Goal: Task Accomplishment & Management: Manage account settings

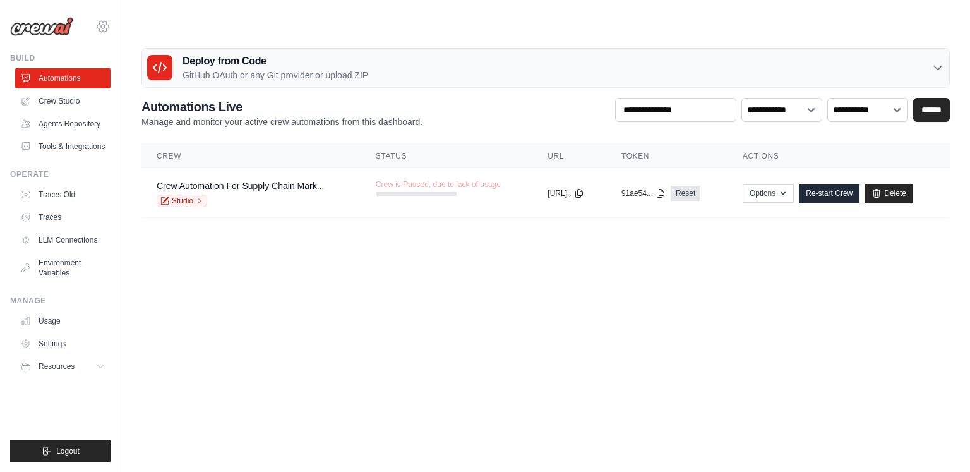
click at [104, 23] on icon at bounding box center [102, 26] width 15 height 15
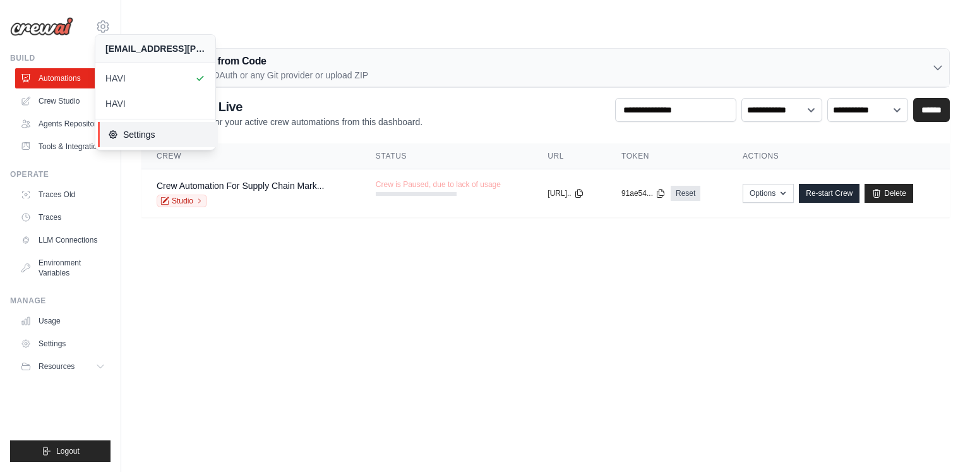
click at [144, 131] on span "Settings" at bounding box center [158, 134] width 100 height 13
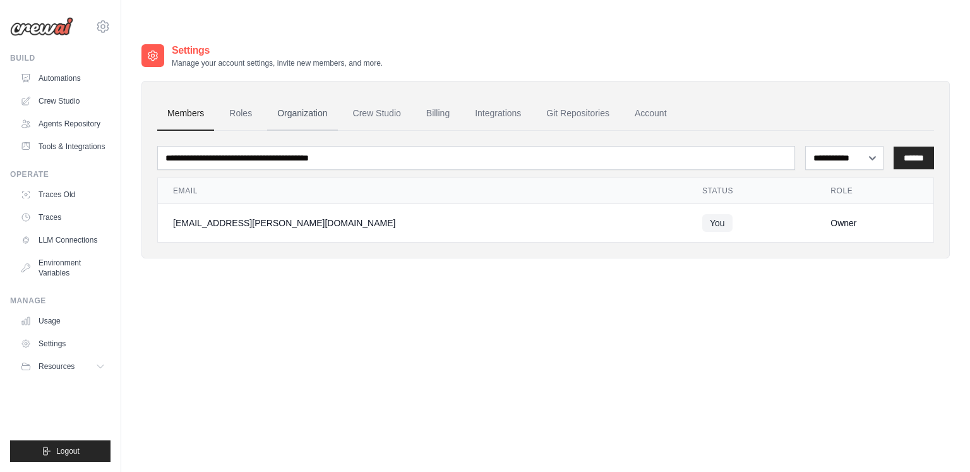
click at [304, 97] on link "Organization" at bounding box center [302, 114] width 70 height 34
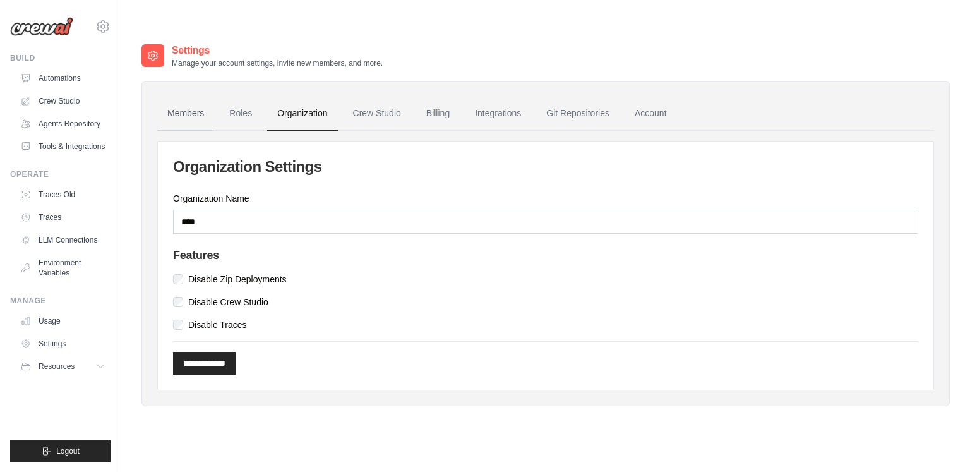
click at [200, 97] on link "Members" at bounding box center [185, 114] width 57 height 34
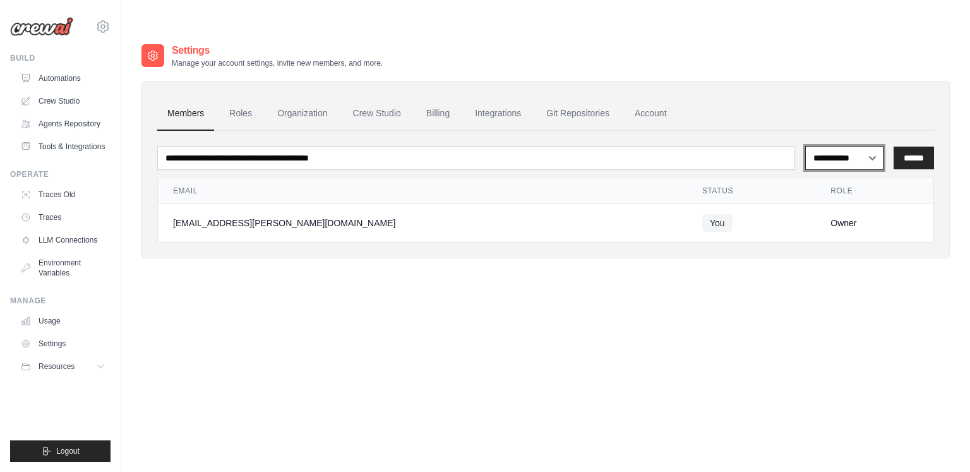
click at [825, 146] on select "**********" at bounding box center [844, 158] width 78 height 24
click at [849, 146] on select "**********" at bounding box center [844, 158] width 78 height 24
select select "*****"
click at [55, 354] on link "Settings" at bounding box center [63, 343] width 95 height 20
click at [302, 97] on link "Organization" at bounding box center [302, 114] width 70 height 34
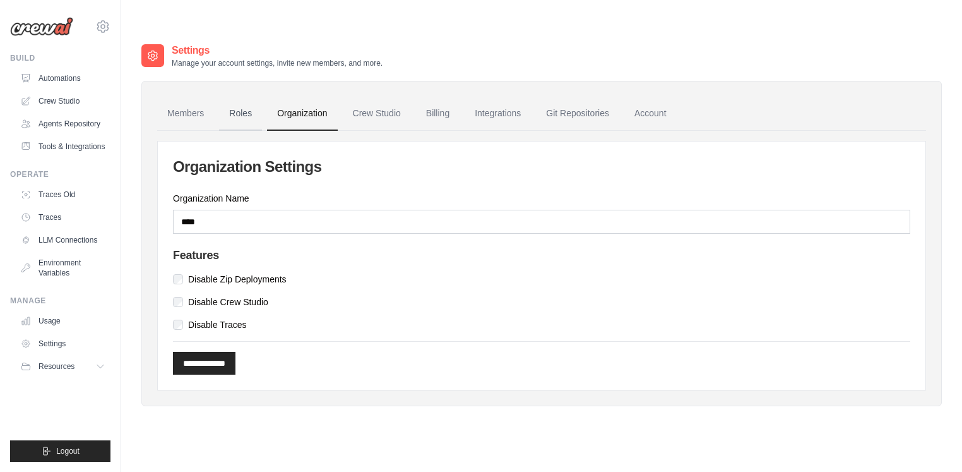
click at [249, 97] on link "Roles" at bounding box center [240, 114] width 43 height 34
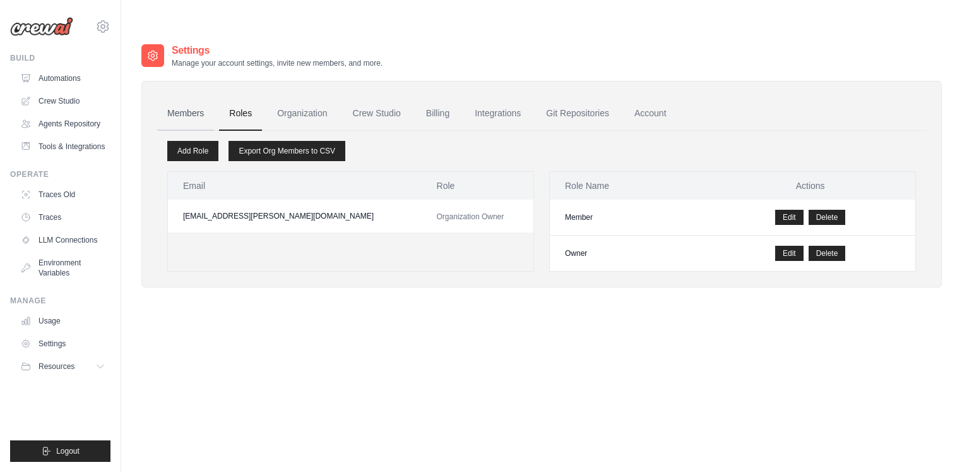
click at [189, 97] on link "Members" at bounding box center [185, 114] width 57 height 34
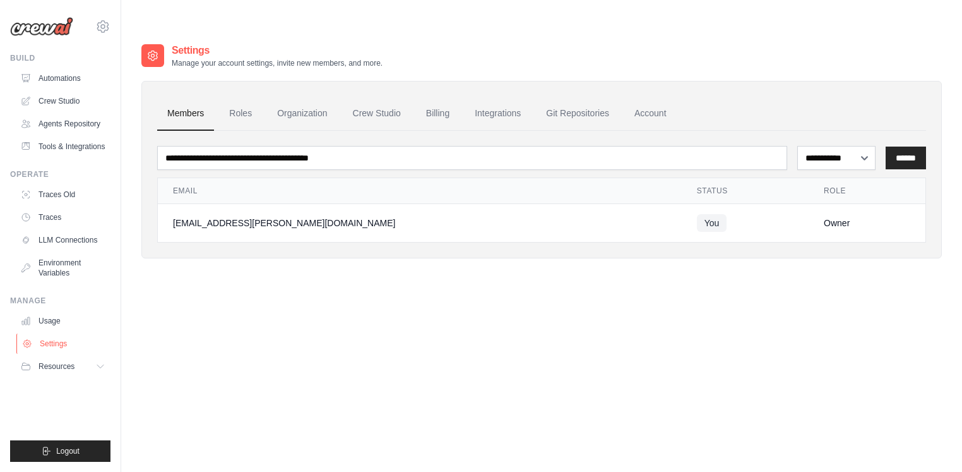
click at [49, 353] on link "Settings" at bounding box center [63, 343] width 95 height 20
click at [108, 24] on icon at bounding box center [102, 26] width 11 height 11
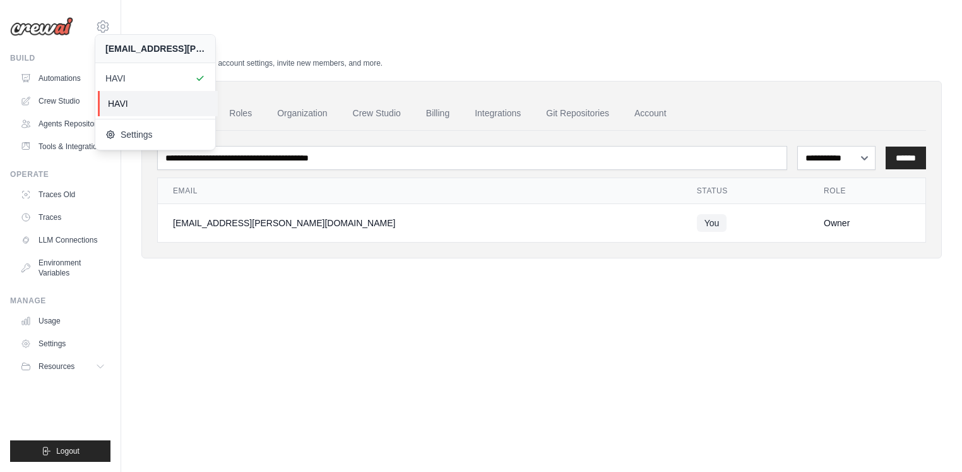
click at [155, 107] on span "HAVI" at bounding box center [158, 103] width 100 height 13
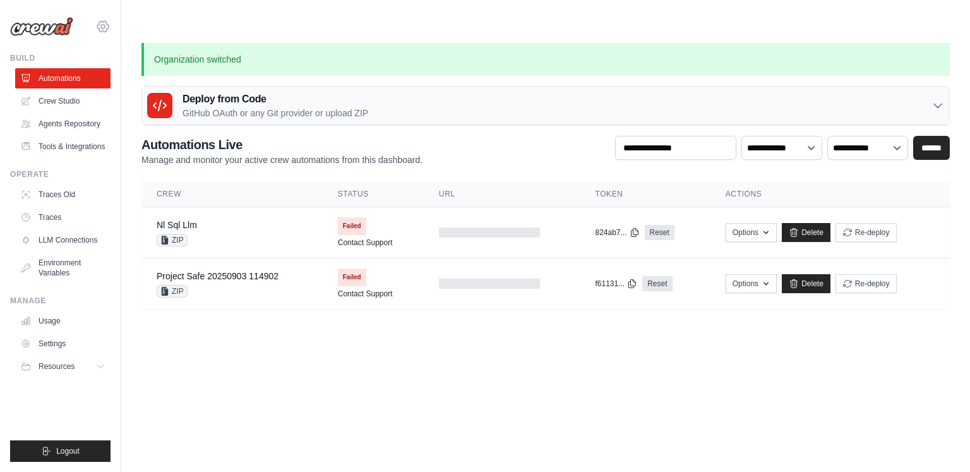
click at [104, 21] on icon at bounding box center [102, 26] width 15 height 15
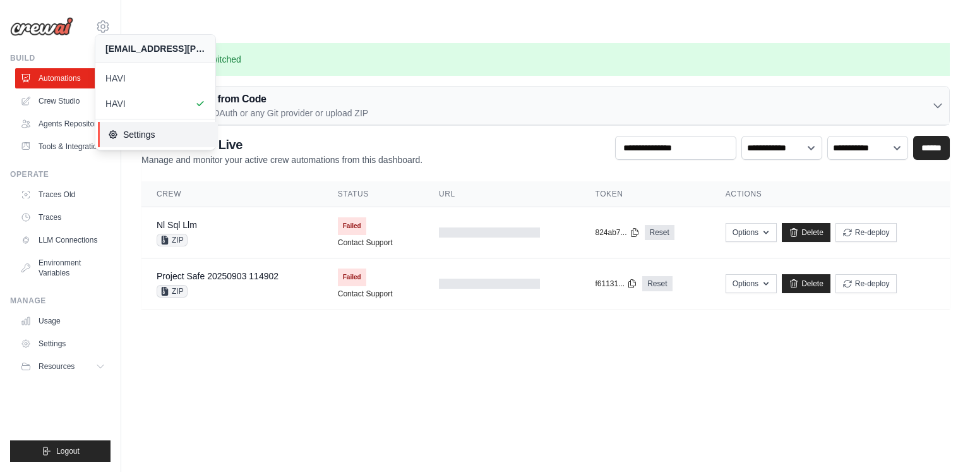
click at [136, 131] on span "Settings" at bounding box center [158, 134] width 100 height 13
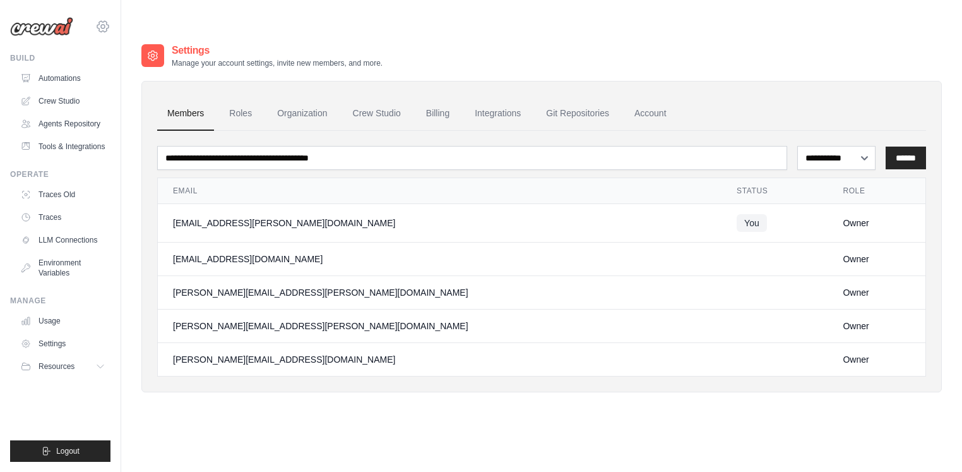
click at [102, 23] on icon at bounding box center [102, 26] width 15 height 15
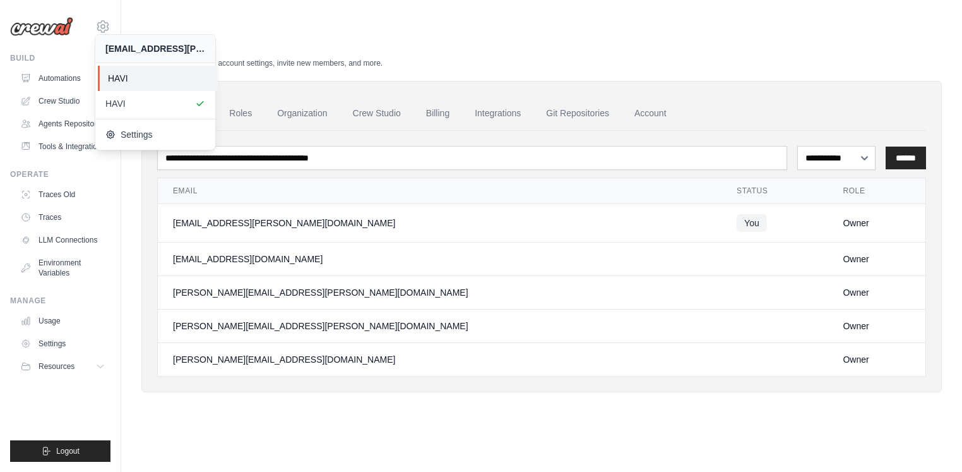
click at [128, 77] on span "HAVI" at bounding box center [158, 78] width 100 height 13
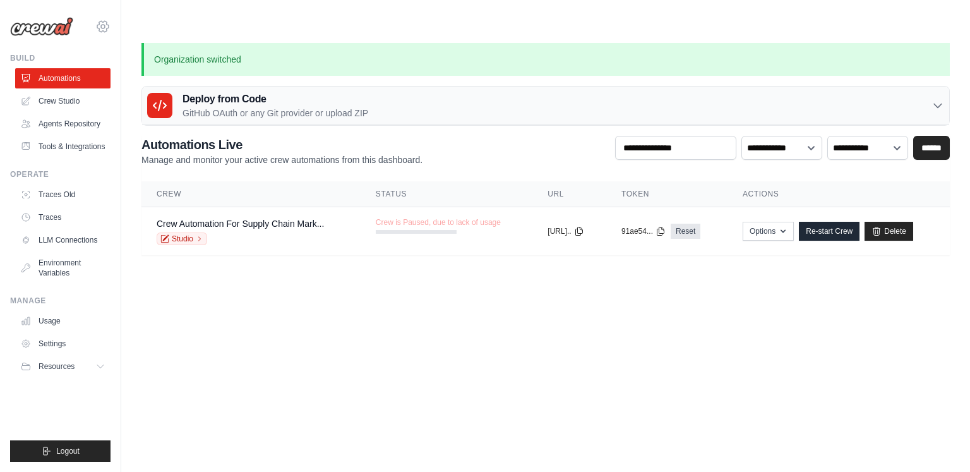
click at [105, 27] on icon at bounding box center [102, 26] width 15 height 15
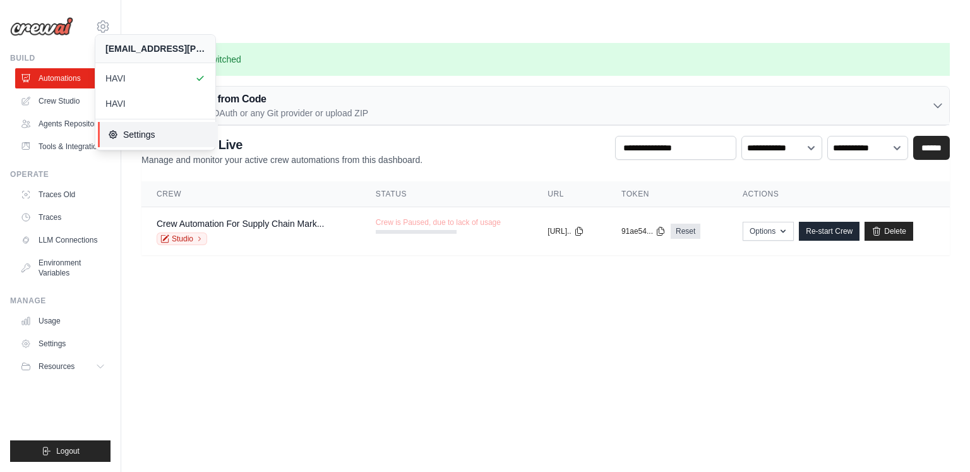
click at [128, 128] on span "Settings" at bounding box center [158, 134] width 100 height 13
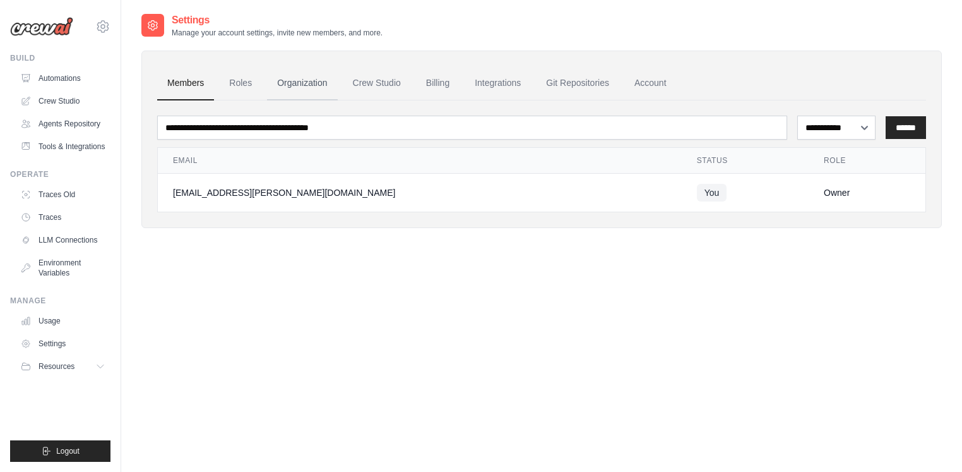
click at [331, 86] on link "Organization" at bounding box center [302, 83] width 70 height 34
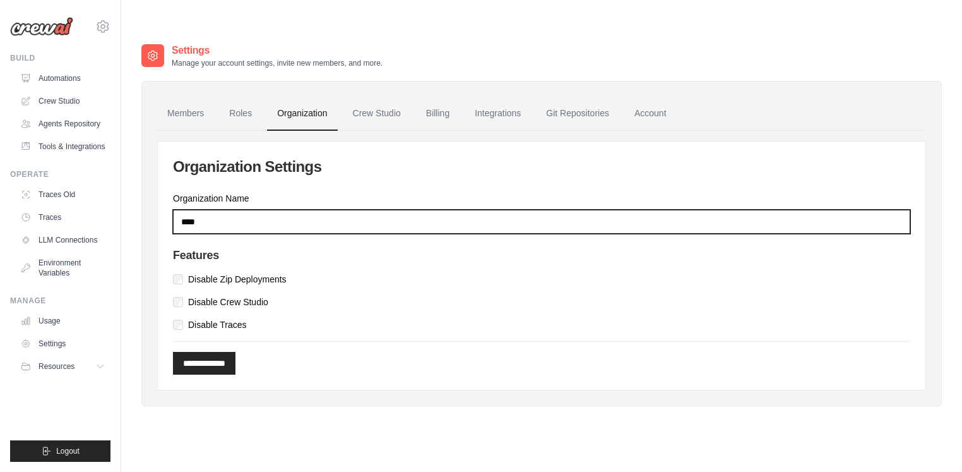
click at [237, 210] on input "****" at bounding box center [542, 222] width 738 height 24
type input "**********"
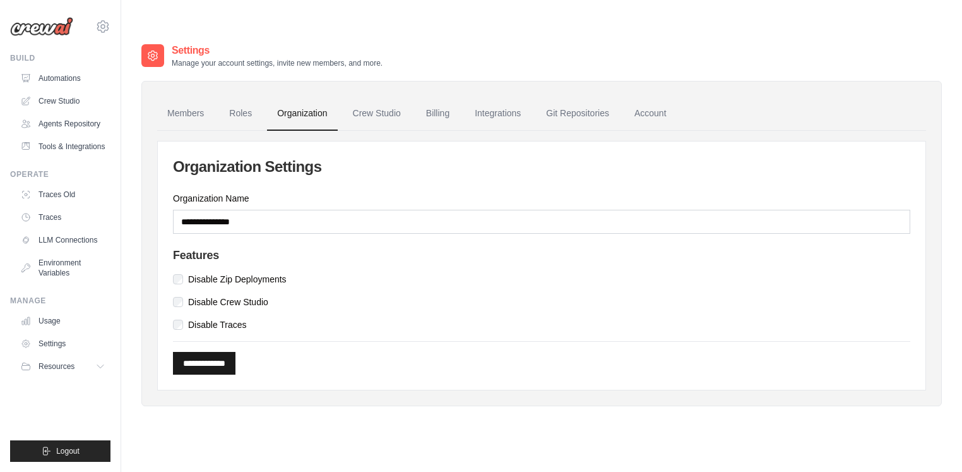
click at [228, 352] on input "**********" at bounding box center [204, 363] width 63 height 23
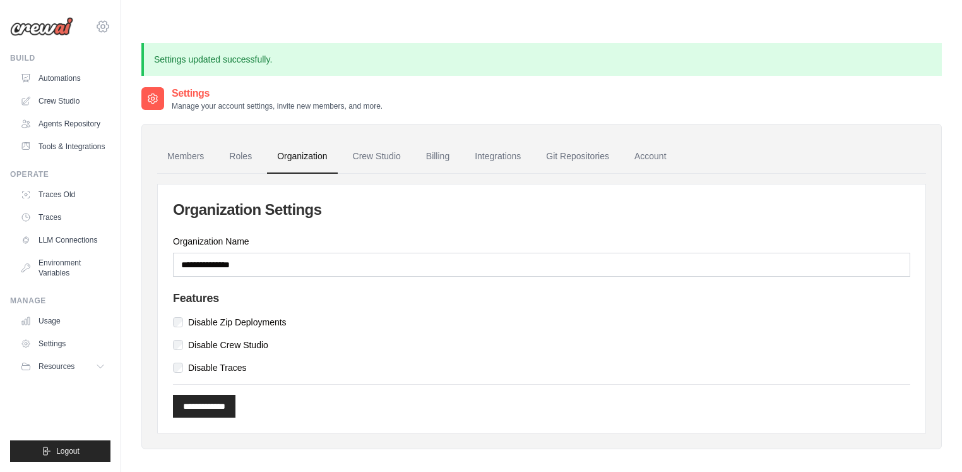
click at [107, 26] on icon at bounding box center [102, 26] width 15 height 15
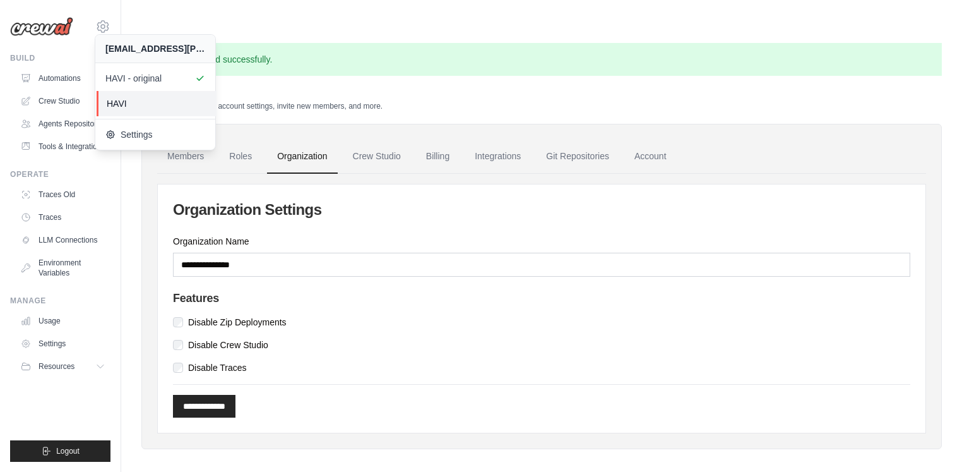
click at [145, 100] on span "HAVI" at bounding box center [157, 103] width 100 height 13
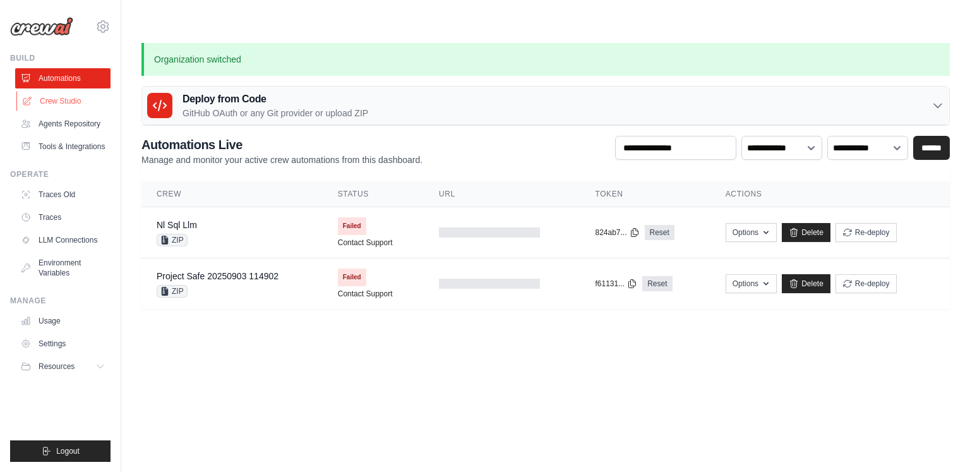
click at [81, 108] on link "Crew Studio" at bounding box center [63, 101] width 95 height 20
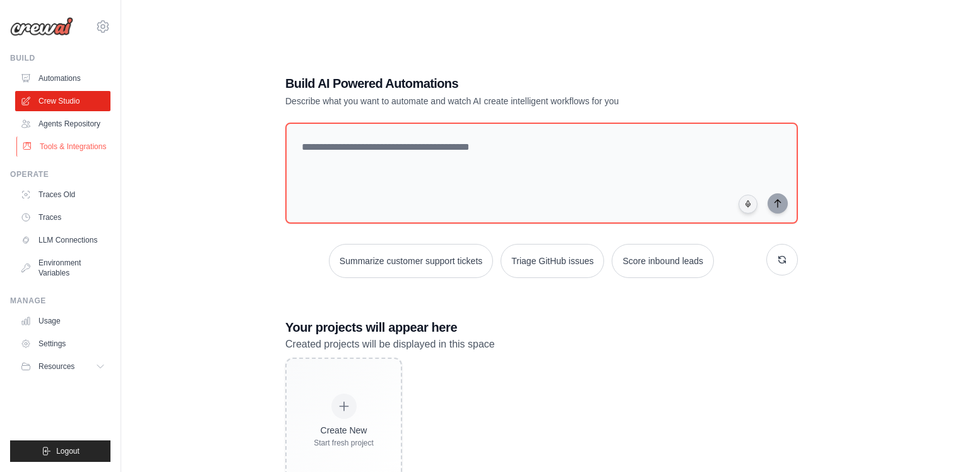
click at [73, 150] on link "Tools & Integrations" at bounding box center [63, 146] width 95 height 20
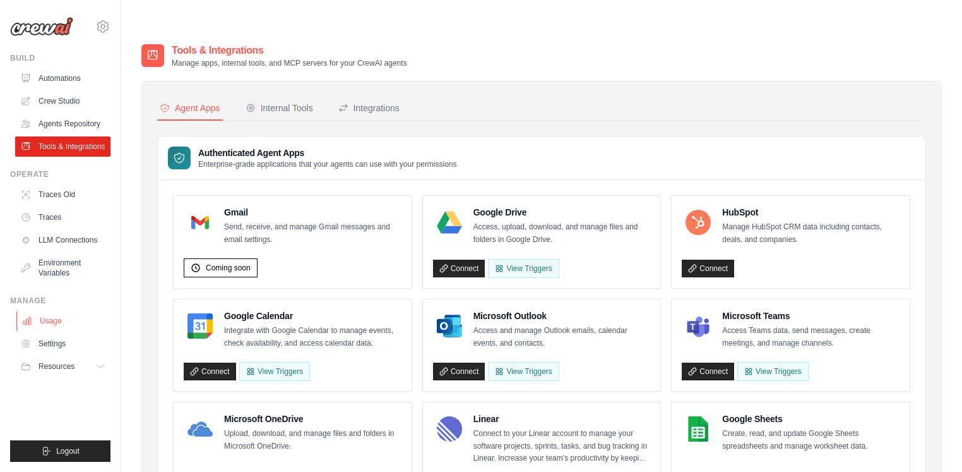
click at [54, 328] on link "Usage" at bounding box center [63, 321] width 95 height 20
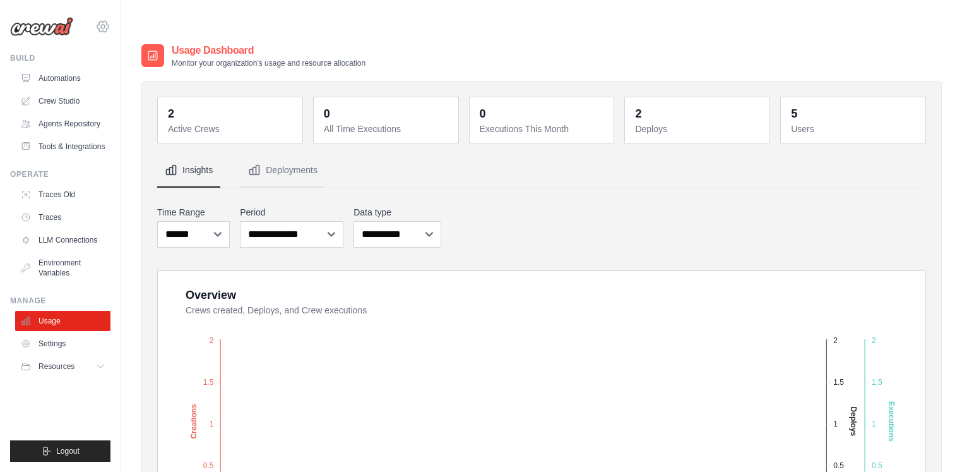
click at [107, 27] on icon at bounding box center [102, 26] width 15 height 15
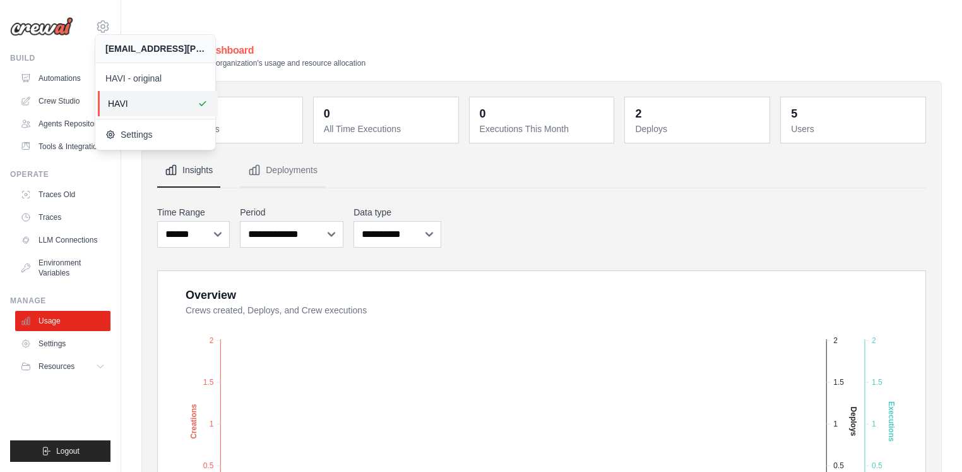
click at [159, 108] on span "HAVI" at bounding box center [158, 103] width 100 height 13
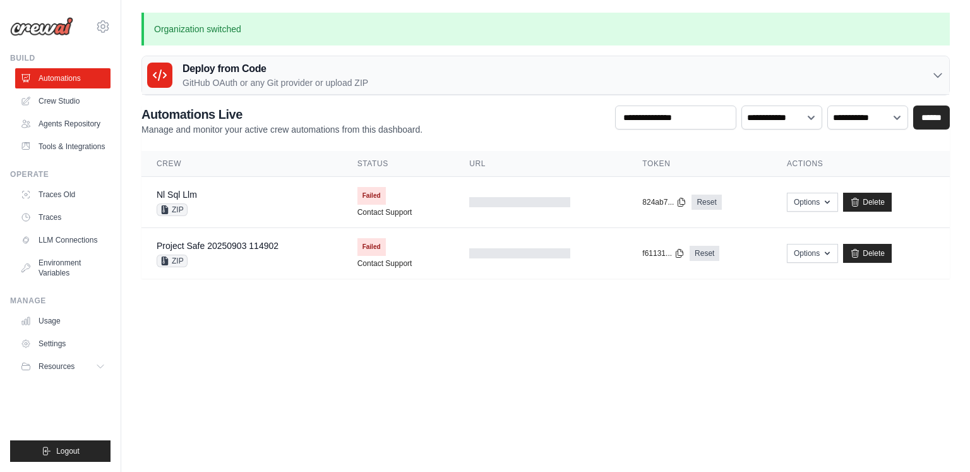
click at [152, 131] on p "Manage and monitor your active crew automations from this dashboard." at bounding box center [281, 129] width 281 height 13
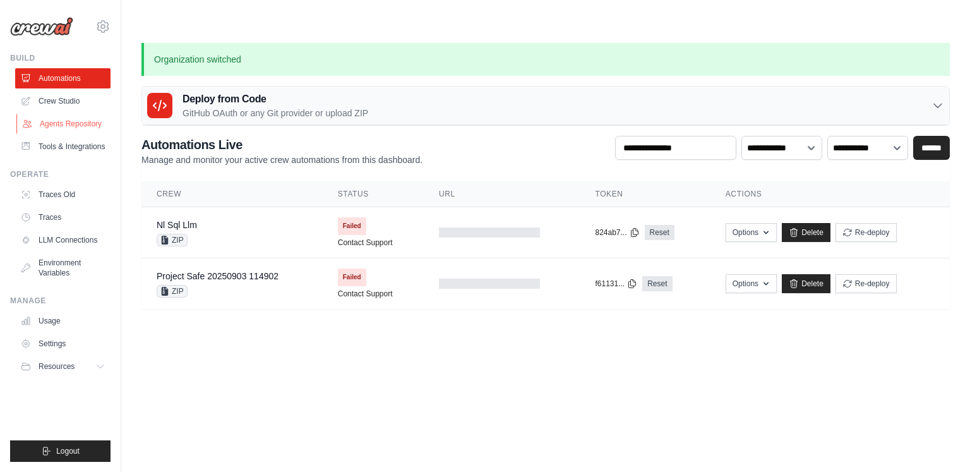
click at [64, 124] on link "Agents Repository" at bounding box center [63, 124] width 95 height 20
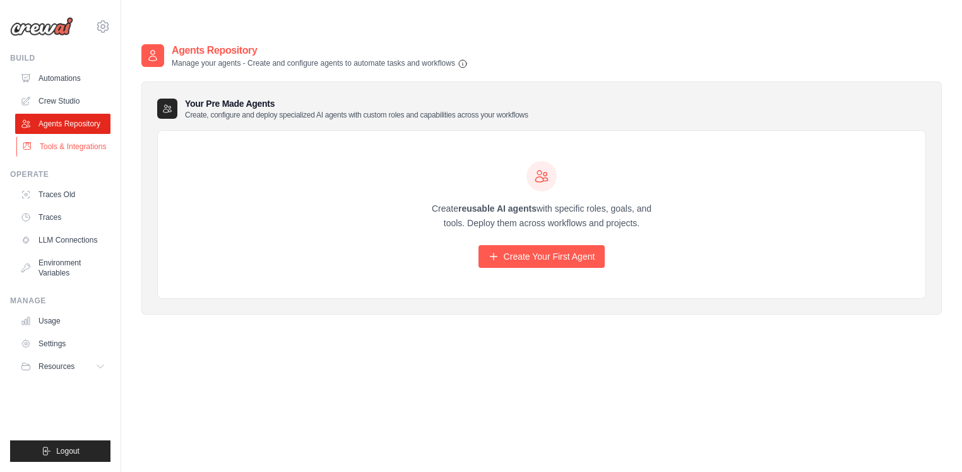
click at [59, 152] on link "Tools & Integrations" at bounding box center [63, 146] width 95 height 20
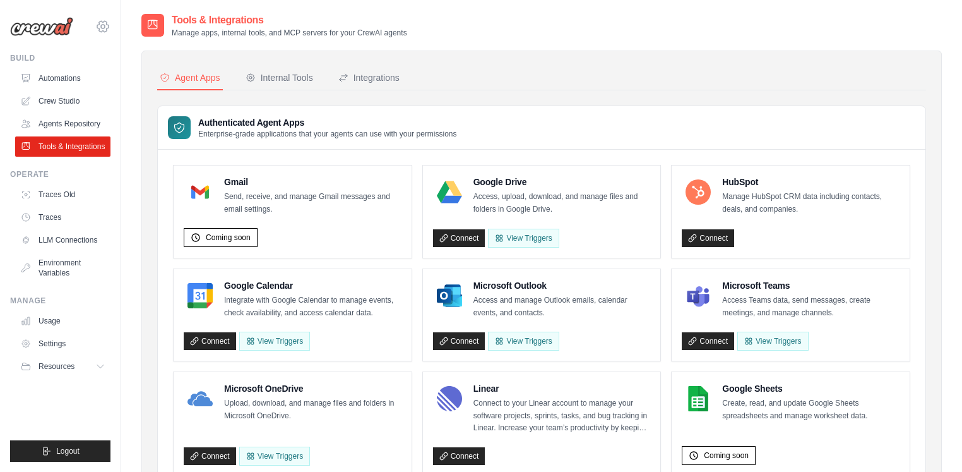
click at [100, 27] on icon at bounding box center [102, 26] width 15 height 15
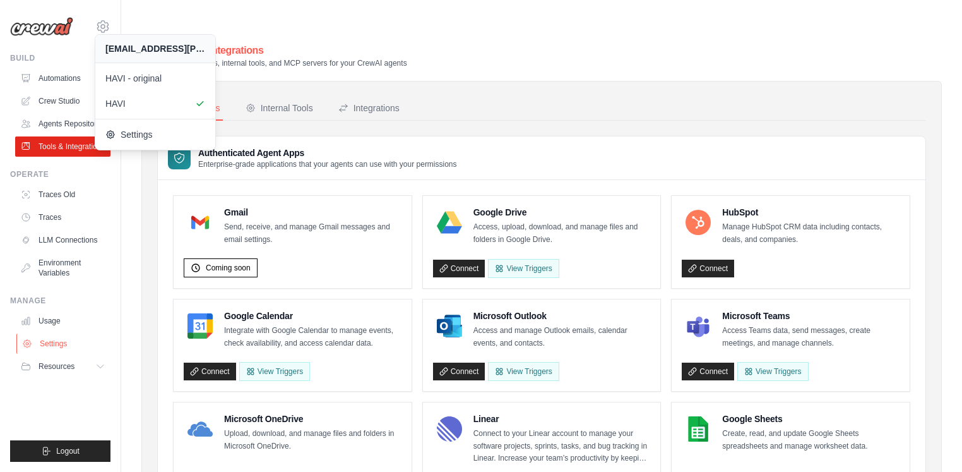
click at [59, 351] on link "Settings" at bounding box center [63, 343] width 95 height 20
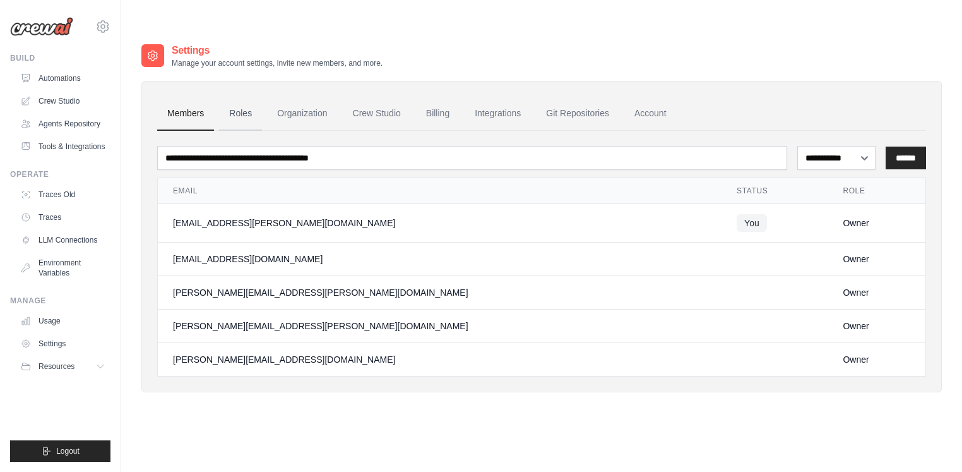
click at [247, 97] on link "Roles" at bounding box center [240, 114] width 43 height 34
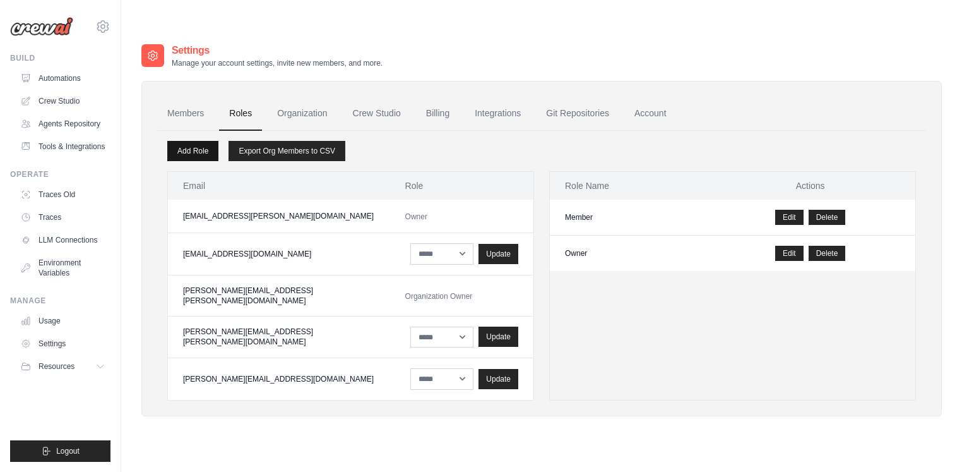
click at [203, 141] on link "Add Role" at bounding box center [192, 151] width 51 height 20
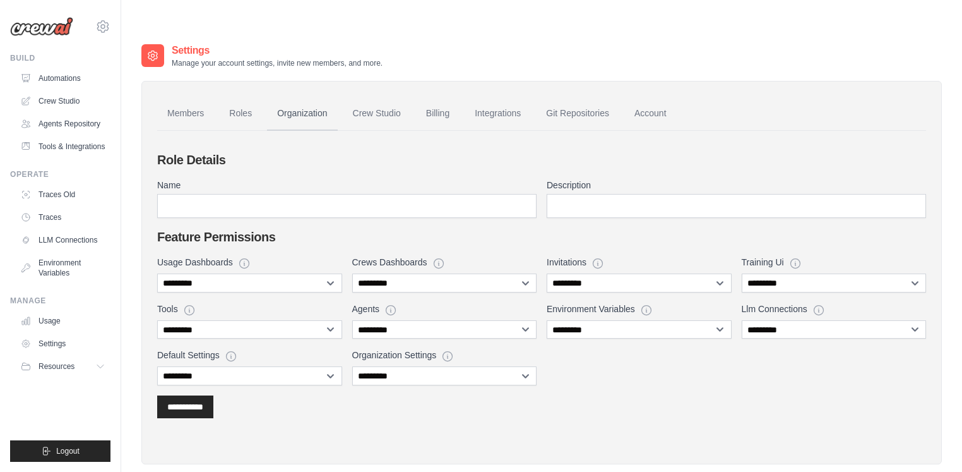
click at [291, 97] on link "Organization" at bounding box center [302, 114] width 70 height 34
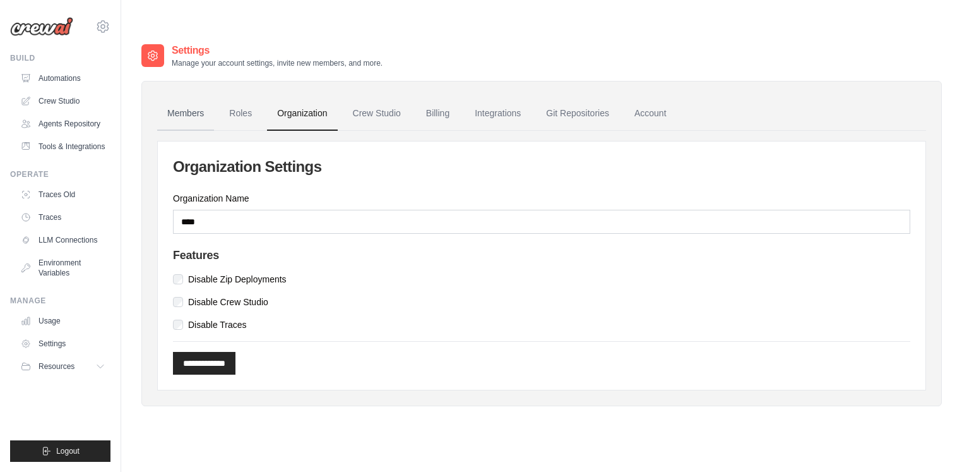
click at [202, 97] on link "Members" at bounding box center [185, 114] width 57 height 34
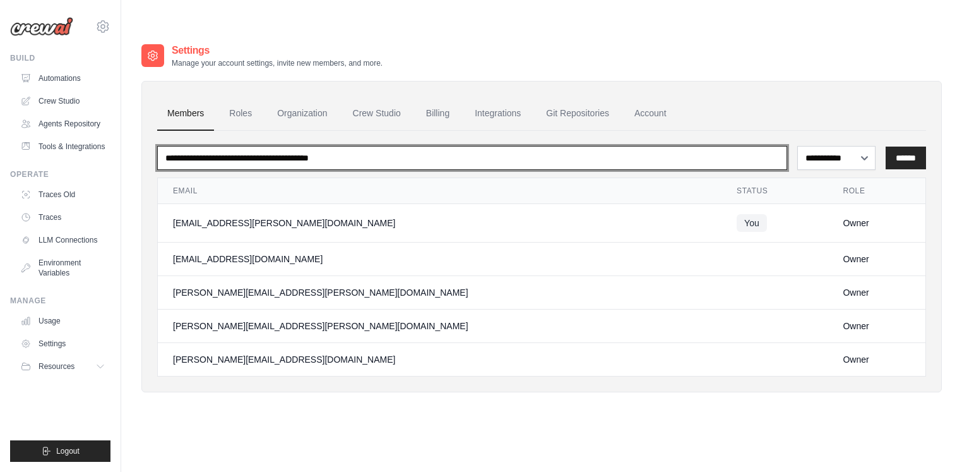
click at [488, 146] on input "email" at bounding box center [472, 158] width 630 height 24
paste input "**********"
type input "**********"
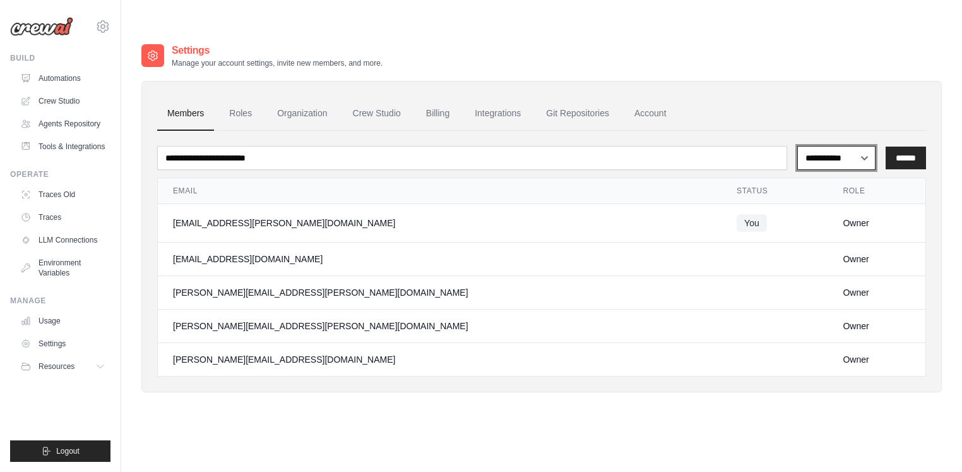
click at [858, 146] on select "**********" at bounding box center [837, 158] width 78 height 24
select select "******"
click at [904, 147] on input "******" at bounding box center [906, 158] width 40 height 23
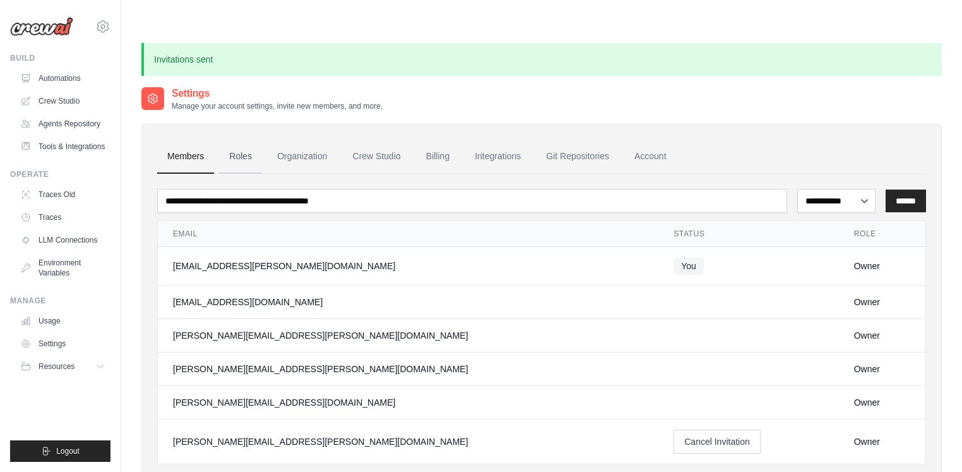
click at [260, 140] on link "Roles" at bounding box center [240, 157] width 43 height 34
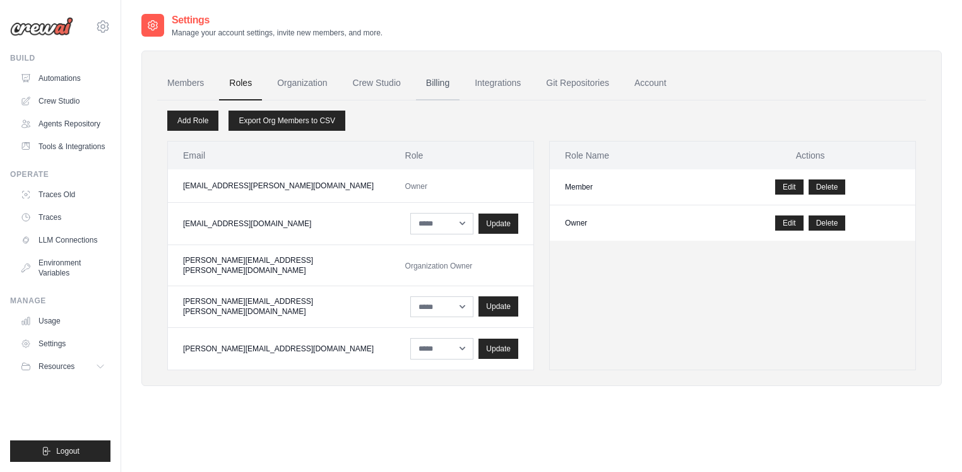
click at [452, 88] on link "Billing" at bounding box center [438, 83] width 44 height 34
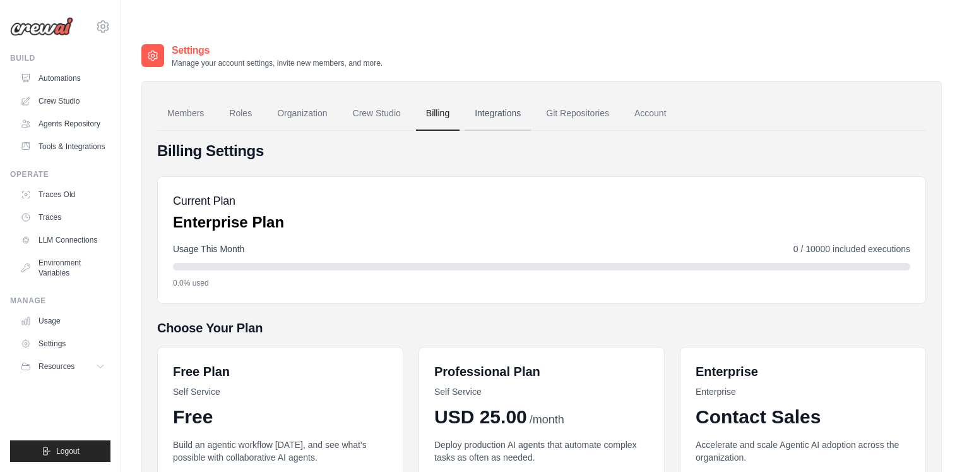
click at [513, 97] on link "Integrations" at bounding box center [498, 114] width 66 height 34
click at [591, 97] on link "Git Repositories" at bounding box center [577, 114] width 83 height 34
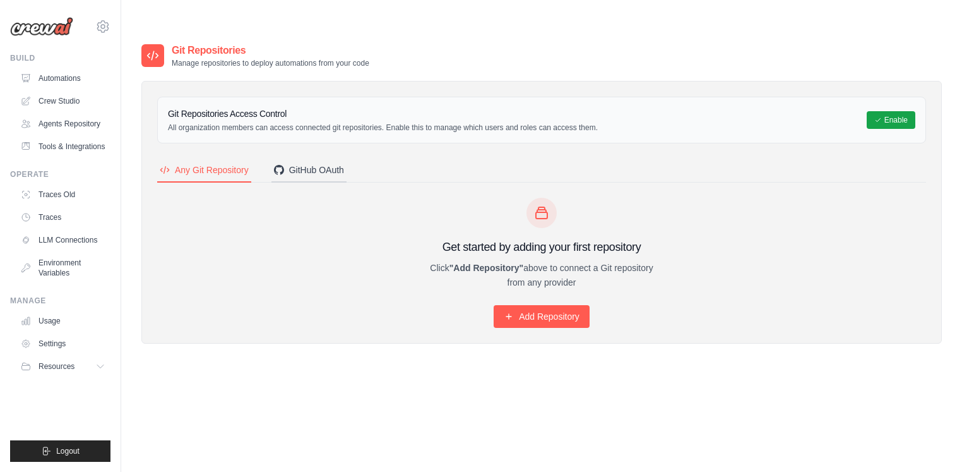
click at [327, 164] on div "GitHub OAuth" at bounding box center [309, 170] width 70 height 13
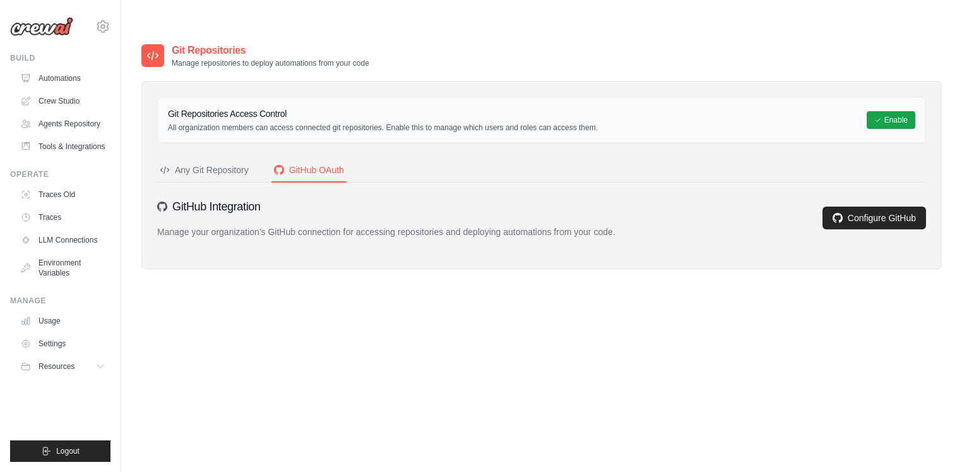
click at [215, 164] on div "Any Git Repository" at bounding box center [204, 170] width 89 height 13
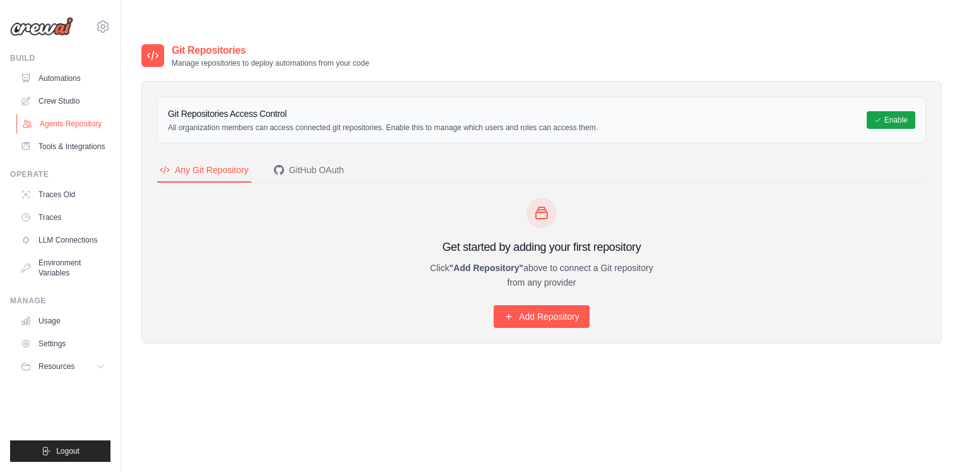
click at [56, 131] on link "Agents Repository" at bounding box center [63, 124] width 95 height 20
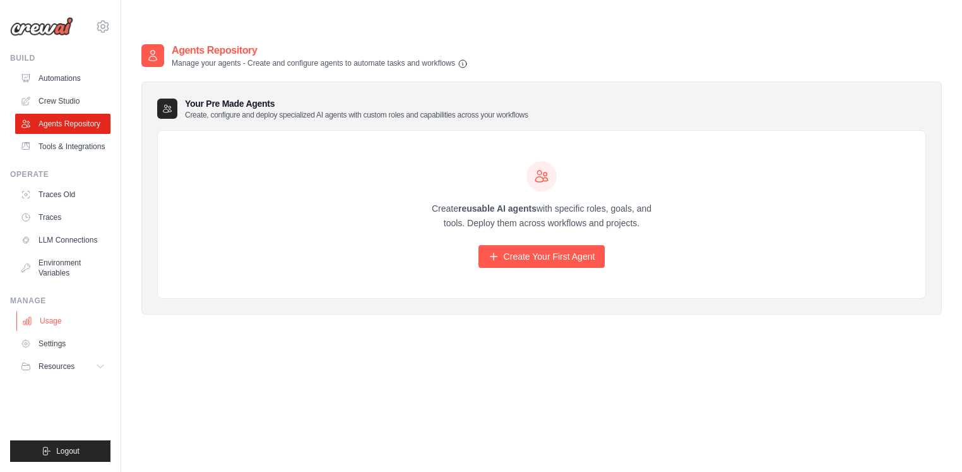
click at [44, 323] on link "Usage" at bounding box center [63, 321] width 95 height 20
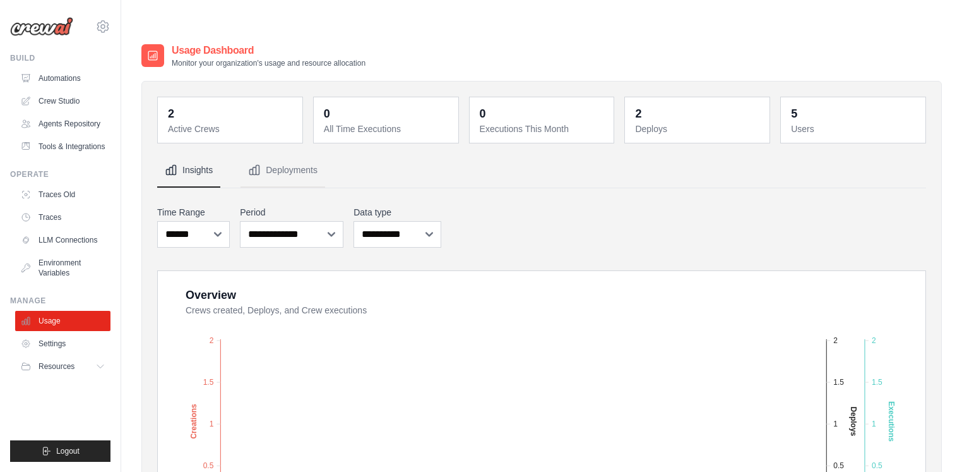
click at [239, 105] on dd "2" at bounding box center [231, 114] width 127 height 18
click at [107, 27] on icon at bounding box center [102, 26] width 15 height 15
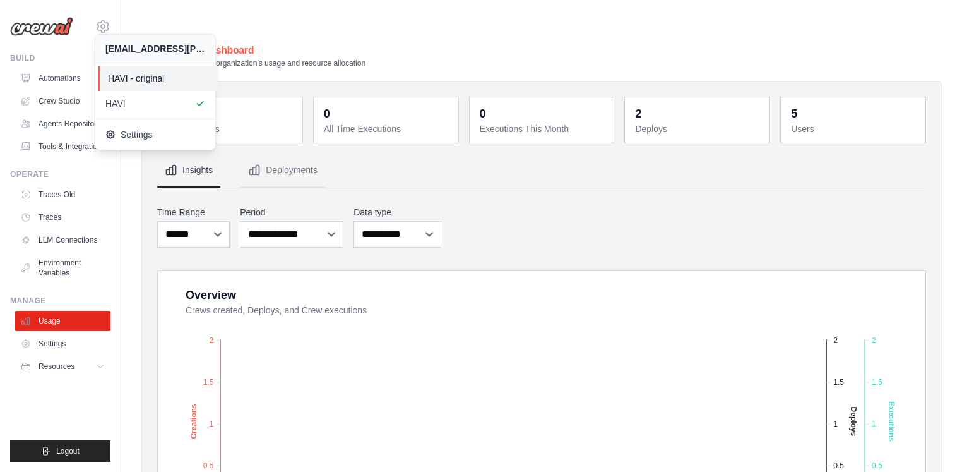
click at [128, 83] on span "HAVI - original" at bounding box center [158, 78] width 100 height 13
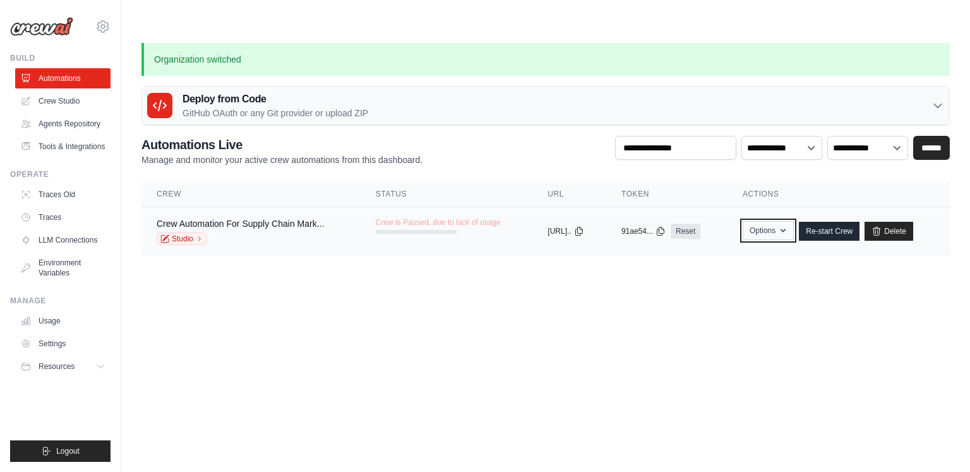
click at [788, 225] on icon "button" at bounding box center [783, 230] width 10 height 10
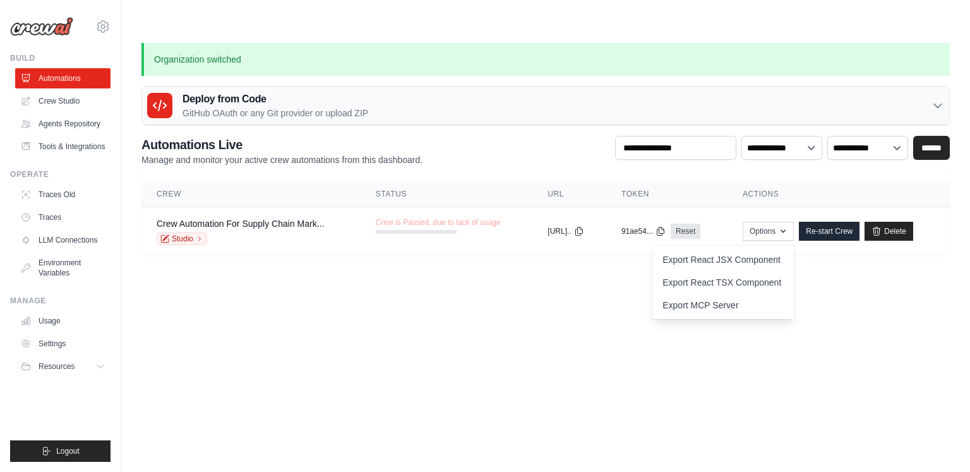
click at [904, 273] on body "aureo.zanon@havi.com HAVI - original HAVI" at bounding box center [485, 266] width 970 height 472
click at [238, 219] on link "Crew Automation For Supply Chain Mark..." at bounding box center [240, 224] width 167 height 10
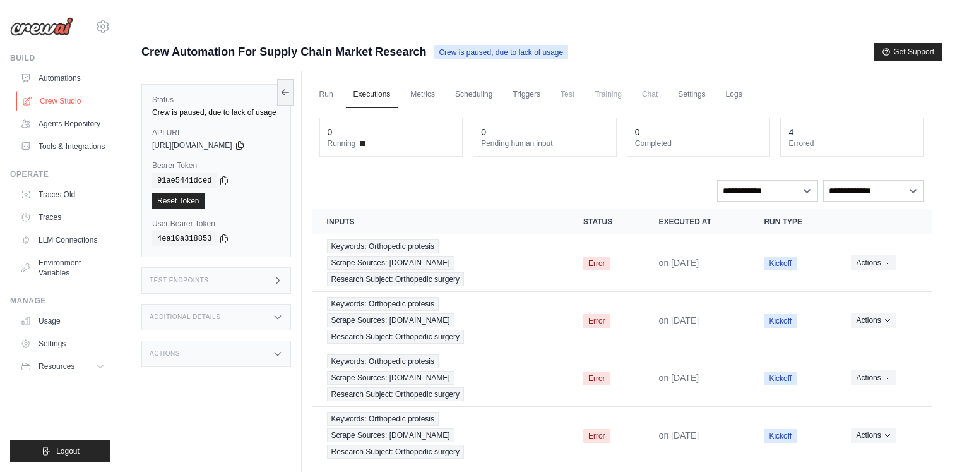
click at [55, 106] on link "Crew Studio" at bounding box center [63, 101] width 95 height 20
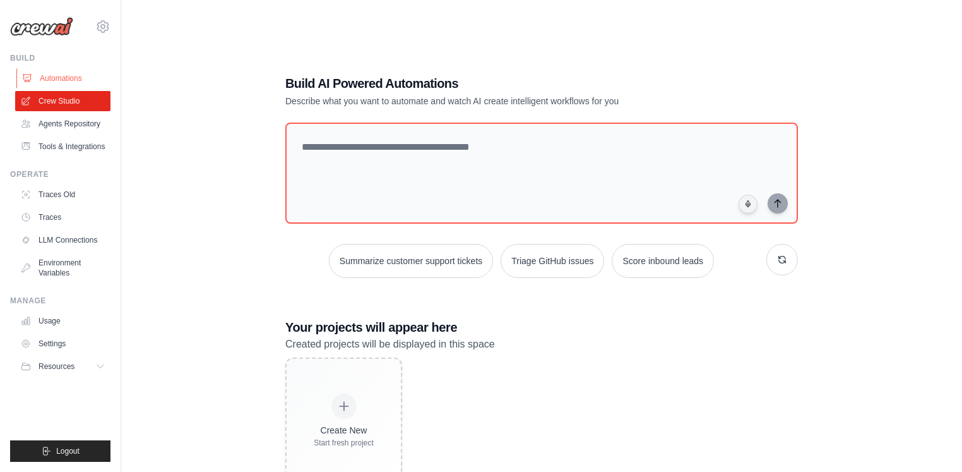
click at [62, 77] on link "Automations" at bounding box center [63, 78] width 95 height 20
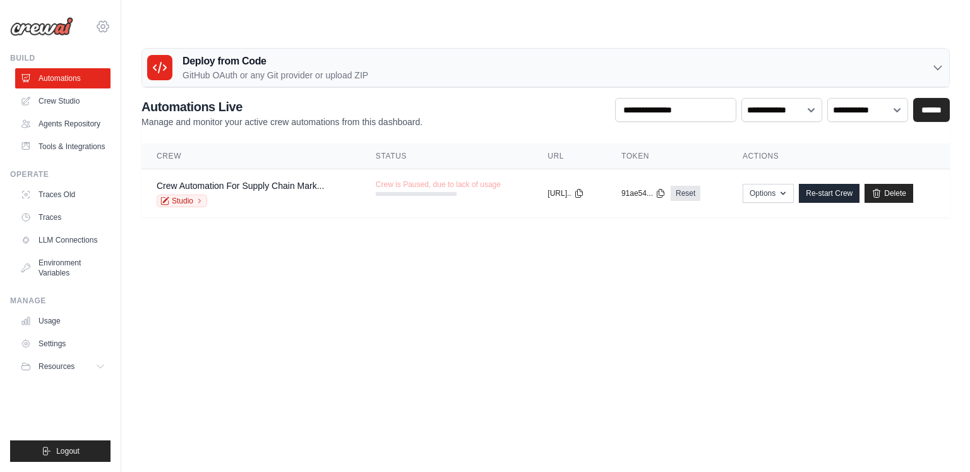
click at [109, 23] on icon at bounding box center [102, 26] width 15 height 15
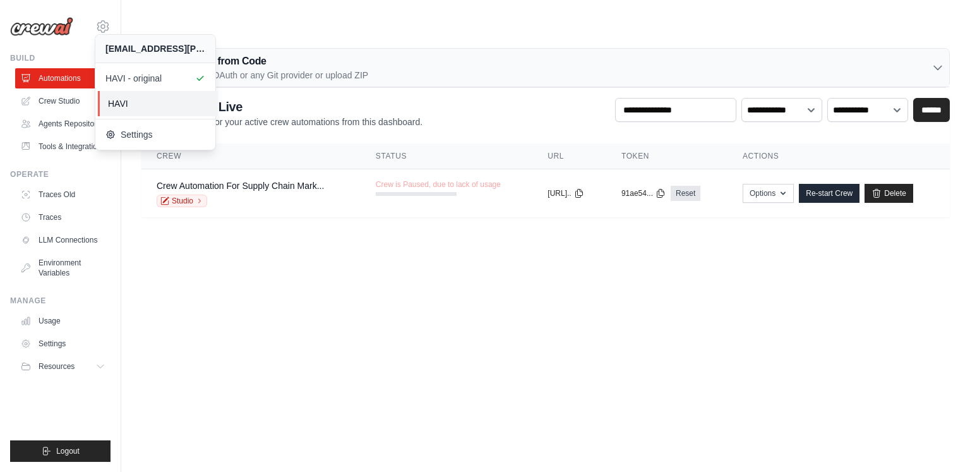
click at [128, 105] on span "HAVI" at bounding box center [158, 103] width 100 height 13
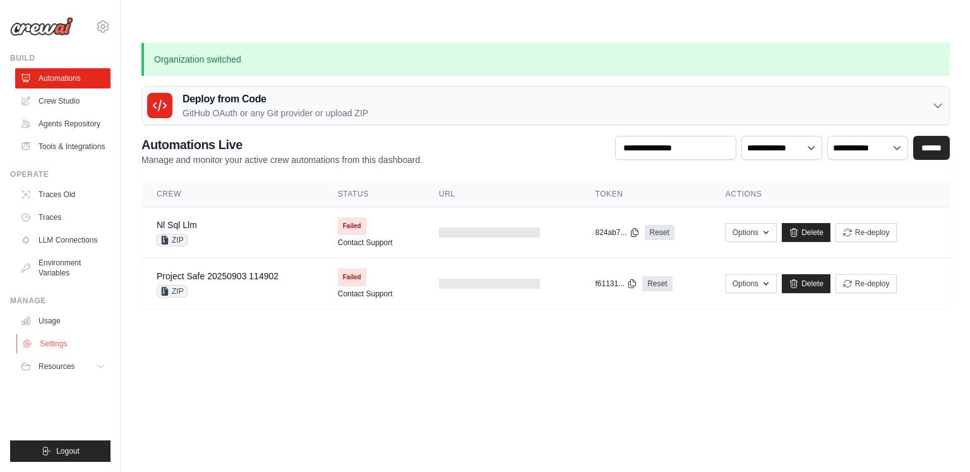
click at [63, 354] on link "Settings" at bounding box center [63, 343] width 95 height 20
